Goal: Task Accomplishment & Management: Complete application form

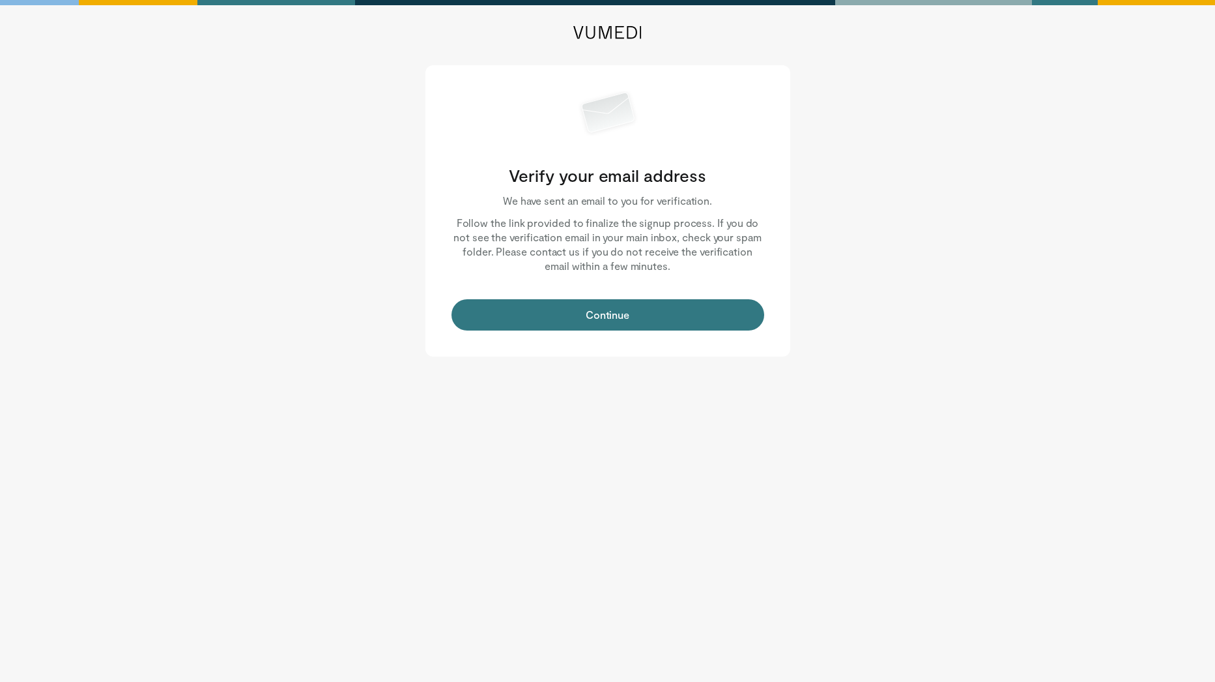
click at [611, 319] on button "Continue" at bounding box center [608, 314] width 313 height 31
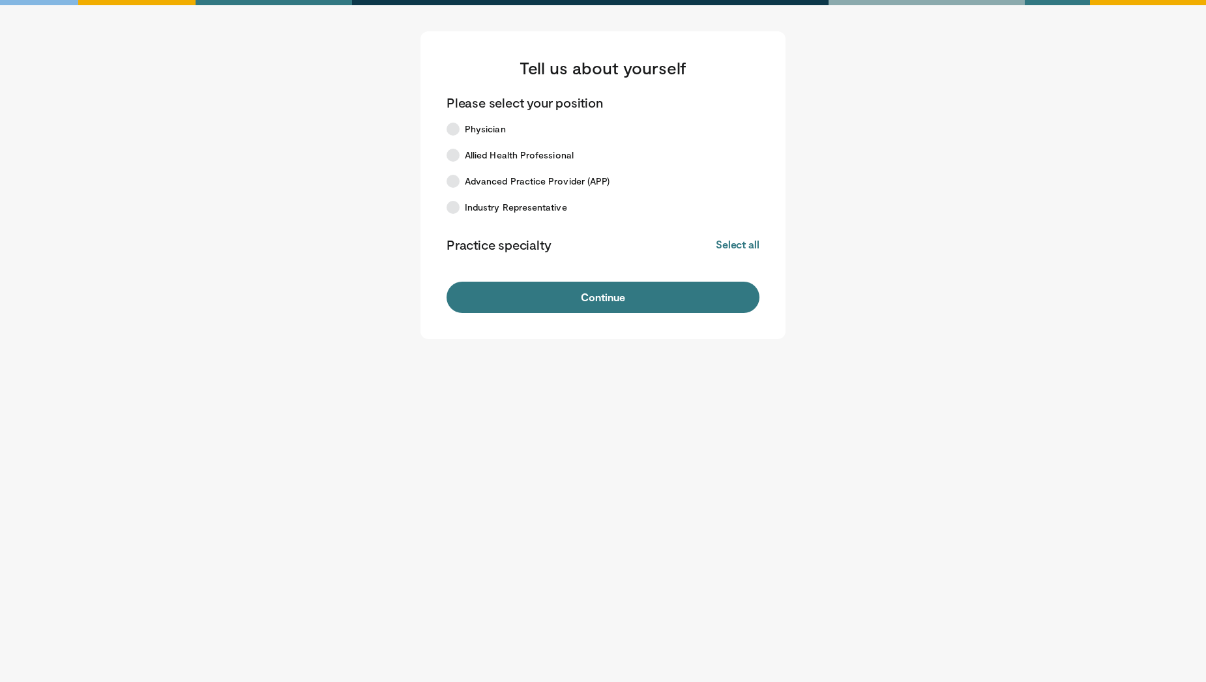
click at [454, 175] on icon at bounding box center [452, 181] width 13 height 13
click at [606, 296] on button "Continue" at bounding box center [602, 297] width 313 height 31
click at [607, 296] on button "Continue" at bounding box center [602, 297] width 313 height 31
click at [615, 295] on button "Continue" at bounding box center [602, 297] width 313 height 31
click at [450, 178] on icon at bounding box center [452, 181] width 13 height 13
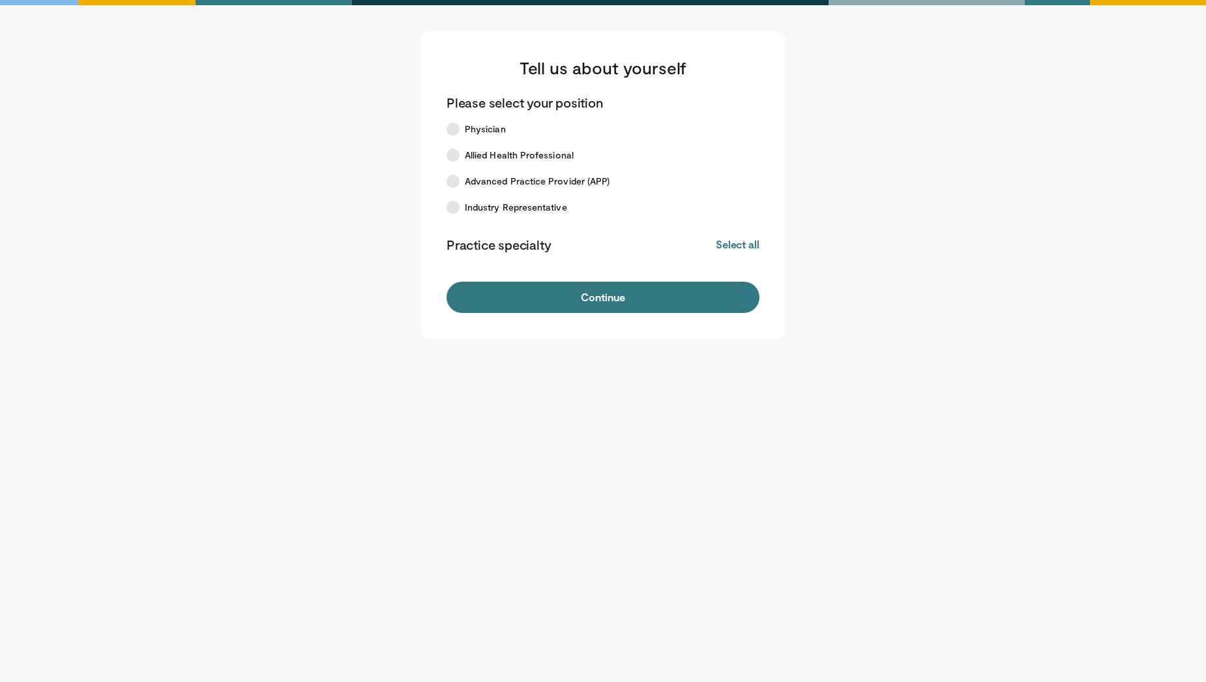
click at [456, 154] on icon at bounding box center [452, 155] width 13 height 13
click at [452, 181] on icon at bounding box center [452, 181] width 13 height 13
click at [607, 302] on button "Continue" at bounding box center [602, 297] width 313 height 31
click at [648, 302] on button "Continue" at bounding box center [602, 297] width 313 height 31
drag, startPoint x: 652, startPoint y: 295, endPoint x: 659, endPoint y: 289, distance: 8.9
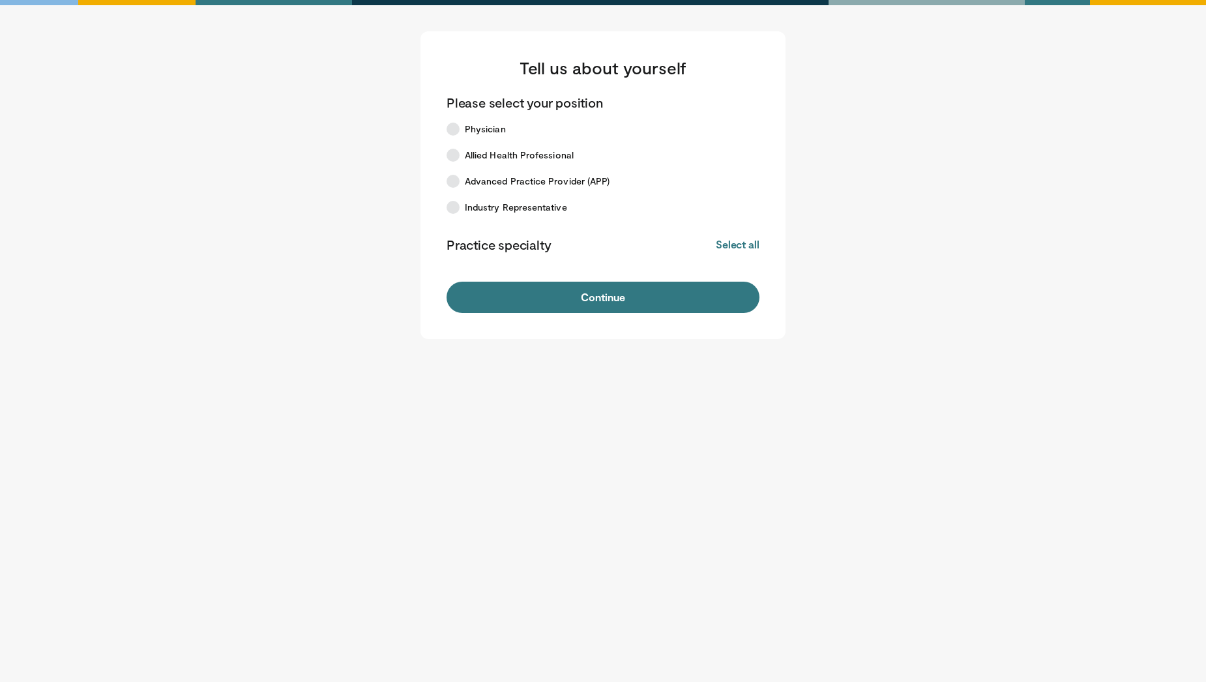
click at [652, 295] on button "Continue" at bounding box center [602, 297] width 313 height 31
click at [746, 242] on button "Select all" at bounding box center [738, 244] width 44 height 14
click at [735, 240] on button "Deselect all" at bounding box center [731, 244] width 55 height 14
click at [485, 250] on p "Practice specialty" at bounding box center [498, 244] width 104 height 17
click at [585, 298] on button "Continue" at bounding box center [602, 297] width 313 height 31
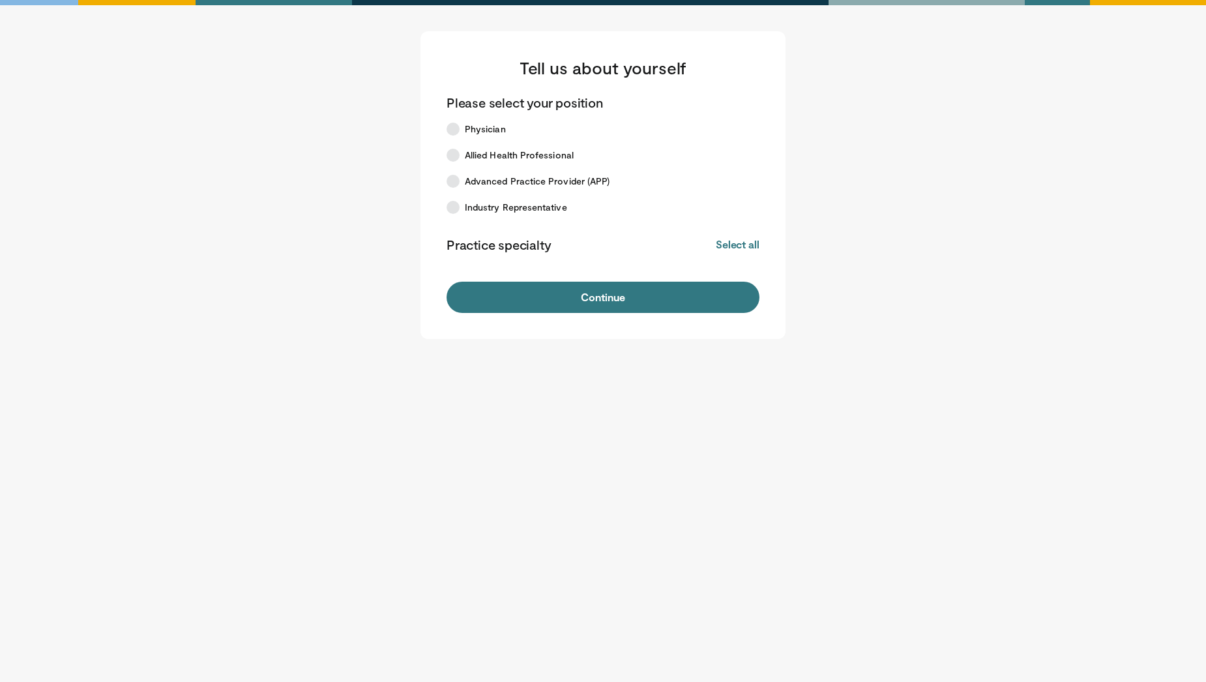
click at [747, 249] on button "Select all" at bounding box center [738, 244] width 44 height 14
click at [609, 294] on button "Continue" at bounding box center [602, 297] width 313 height 31
click at [454, 124] on icon at bounding box center [452, 129] width 13 height 13
click at [452, 182] on icon at bounding box center [452, 181] width 13 height 13
click at [602, 296] on button "Continue" at bounding box center [602, 297] width 313 height 31
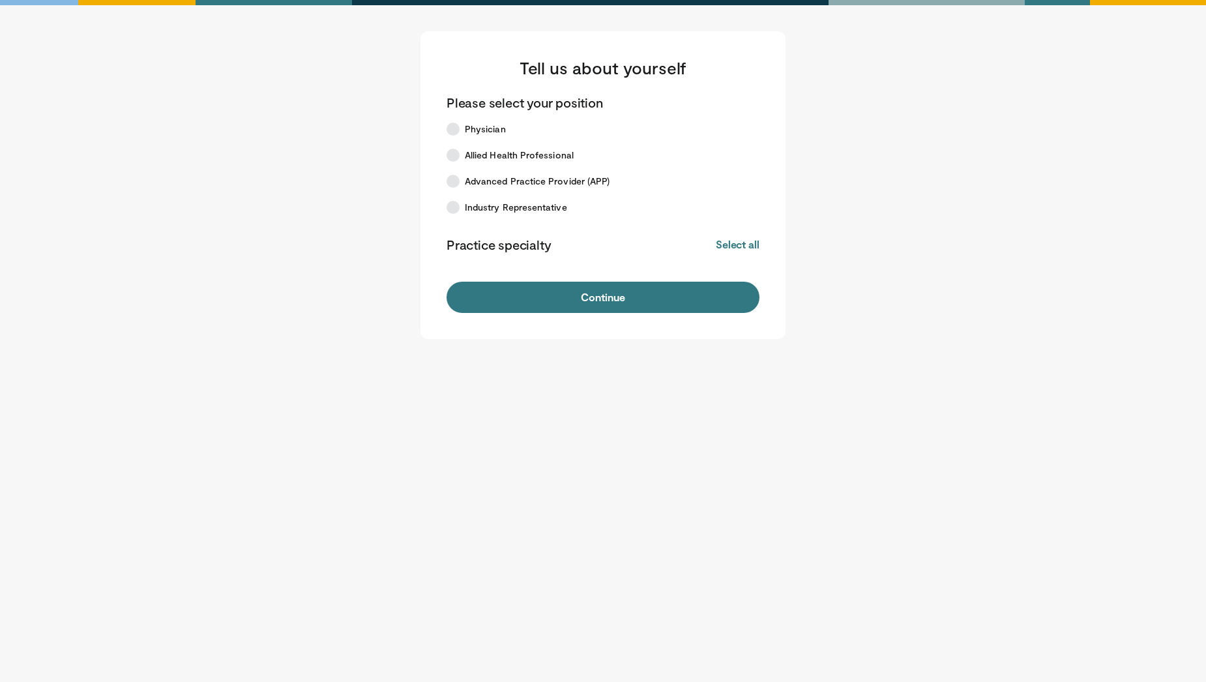
click at [449, 177] on icon at bounding box center [452, 181] width 13 height 13
click at [618, 294] on button "Continue" at bounding box center [602, 297] width 313 height 31
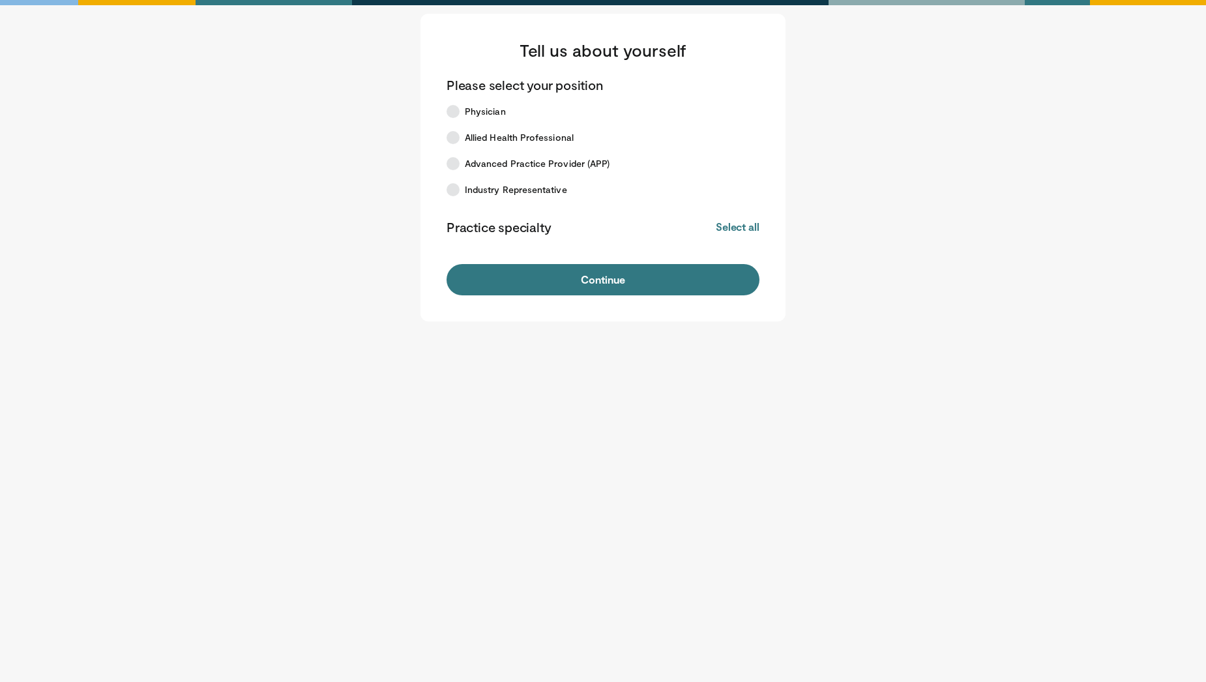
scroll to position [31, 0]
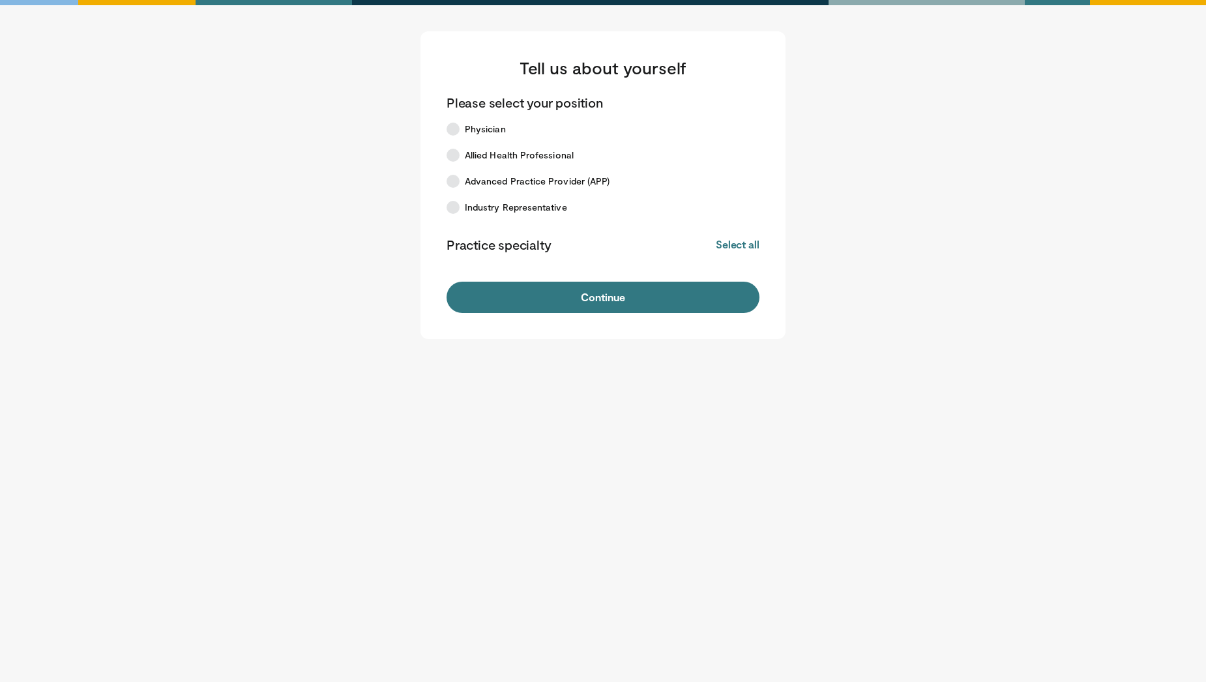
click at [459, 183] on icon at bounding box center [452, 181] width 13 height 13
click at [594, 297] on button "Continue" at bounding box center [602, 297] width 313 height 31
click at [460, 175] on label "Advanced Practice Provider (APP)" at bounding box center [595, 181] width 313 height 26
click at [517, 252] on p "Practice specialty" at bounding box center [498, 244] width 104 height 17
click at [555, 263] on form "Please select your position Physician Allied Health Professional Advanced Pract…" at bounding box center [602, 203] width 313 height 219
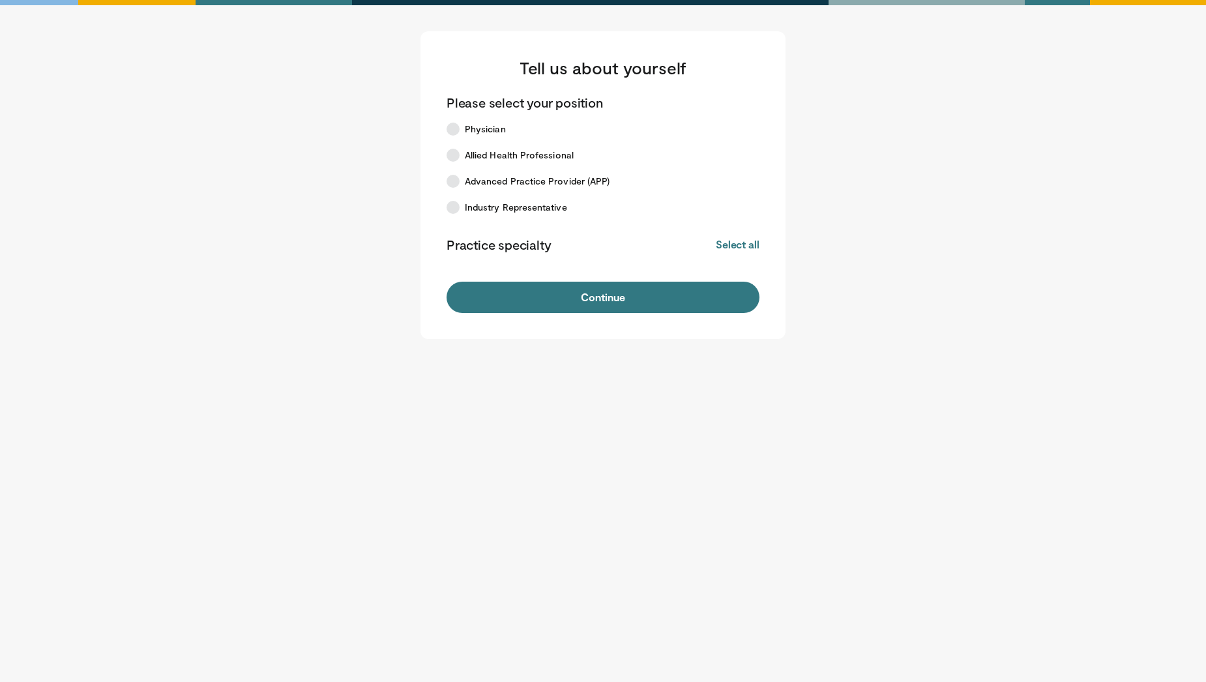
click at [593, 297] on button "Continue" at bounding box center [602, 297] width 313 height 31
click at [734, 242] on button "Select all" at bounding box center [738, 244] width 44 height 14
click at [560, 295] on button "Continue" at bounding box center [602, 297] width 313 height 31
click at [671, 293] on button "Continue" at bounding box center [602, 297] width 313 height 31
